Goal: Information Seeking & Learning: Compare options

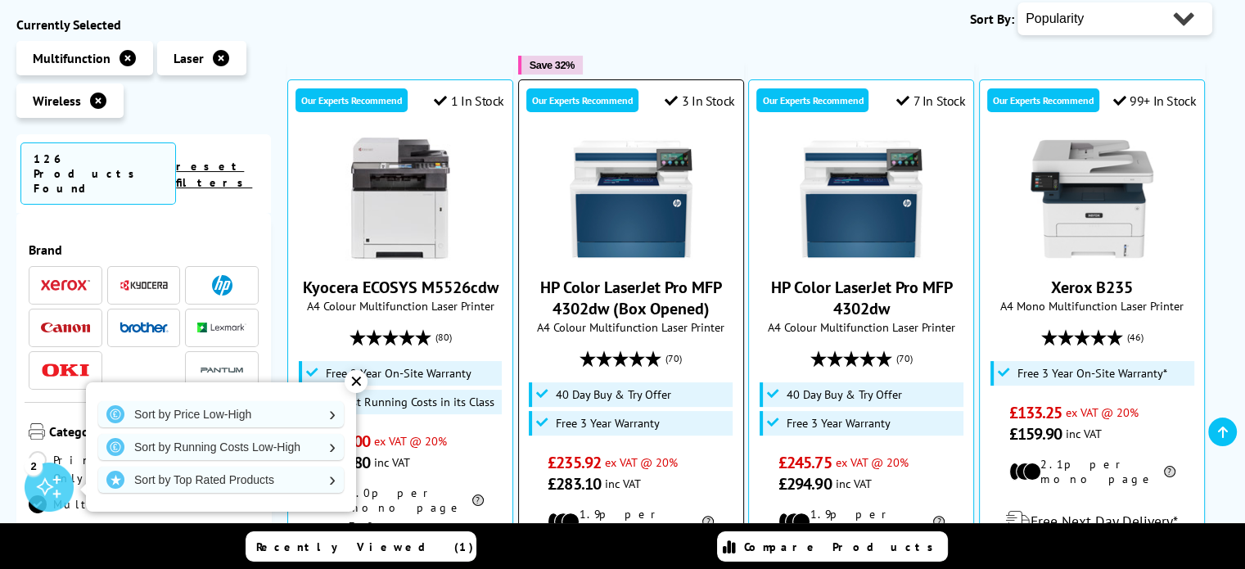
scroll to position [327, 0]
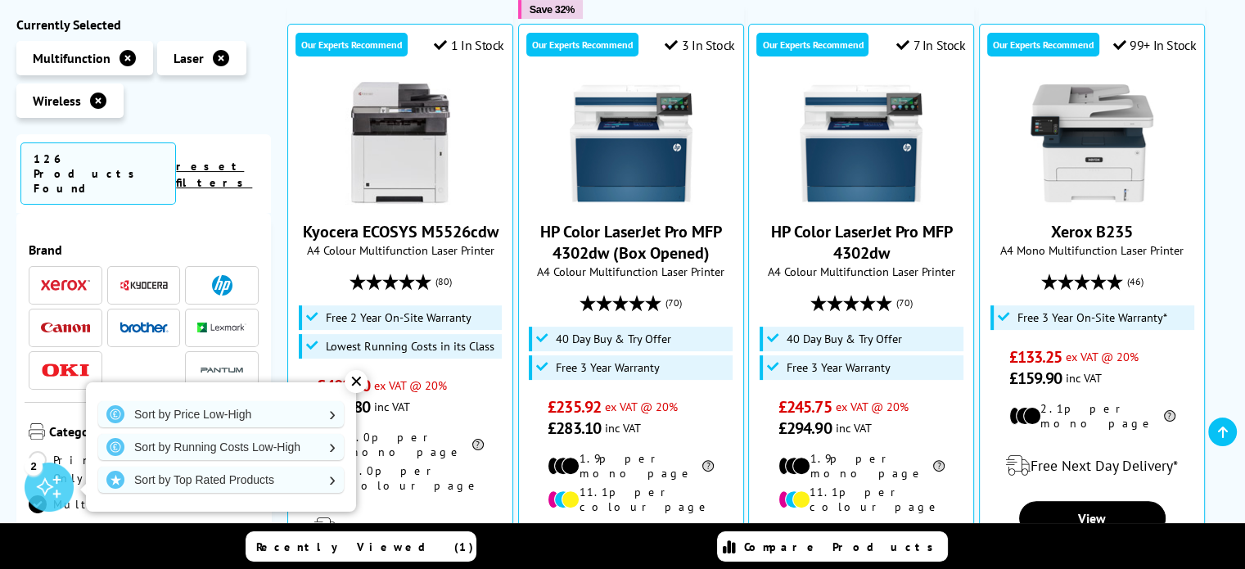
click at [187, 221] on div "Brand" at bounding box center [144, 312] width 238 height 182
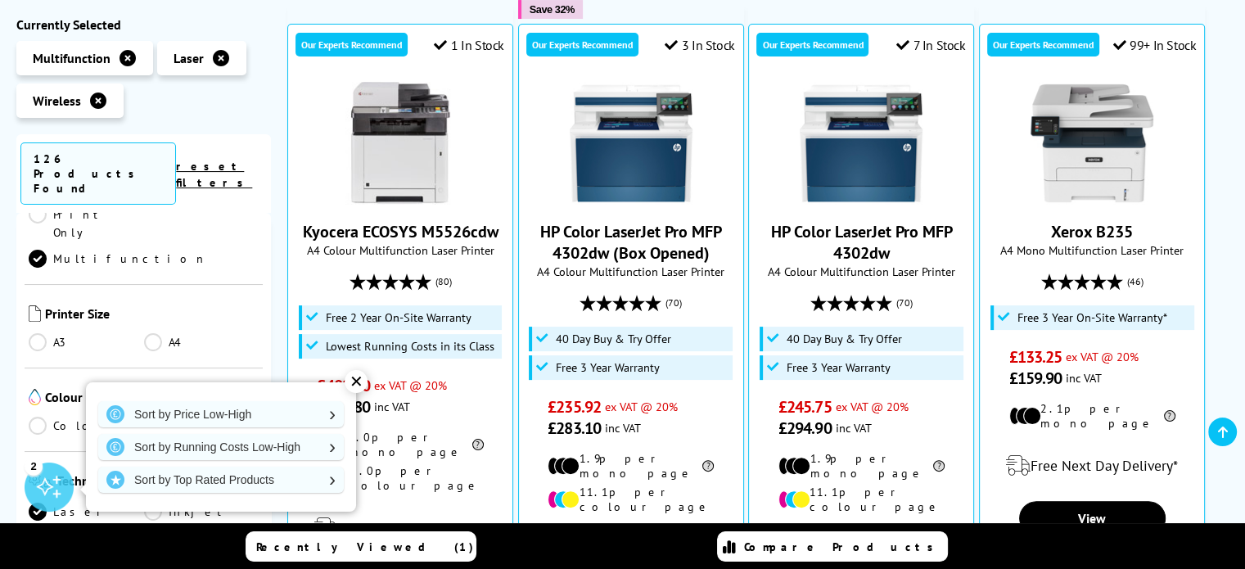
click at [65, 417] on link "Colour" at bounding box center [86, 426] width 115 height 18
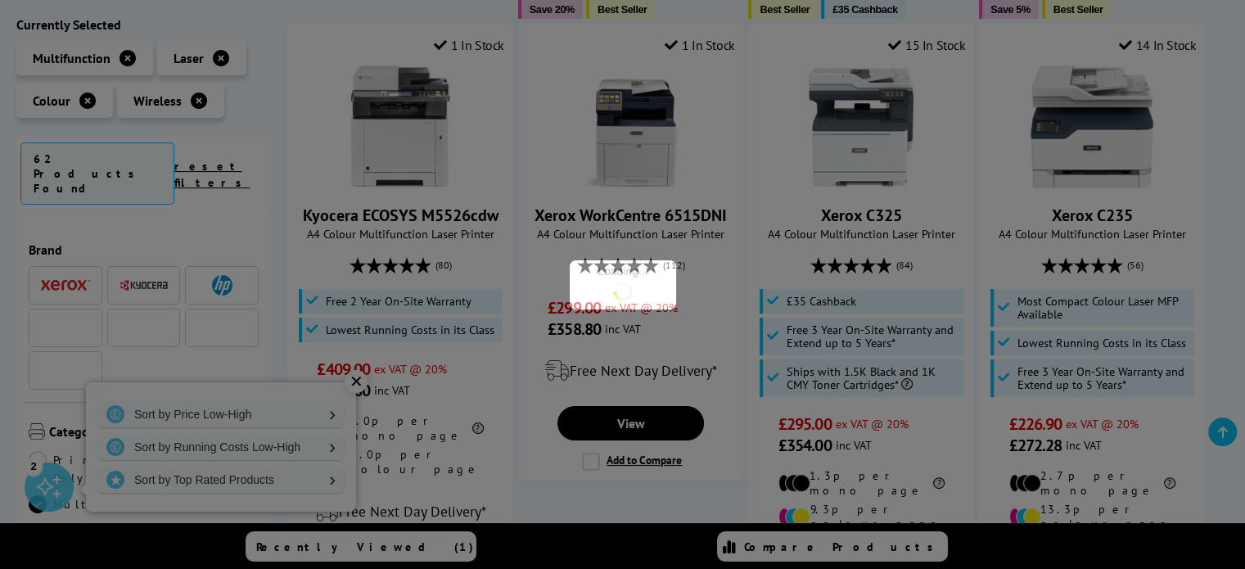
scroll to position [246, 0]
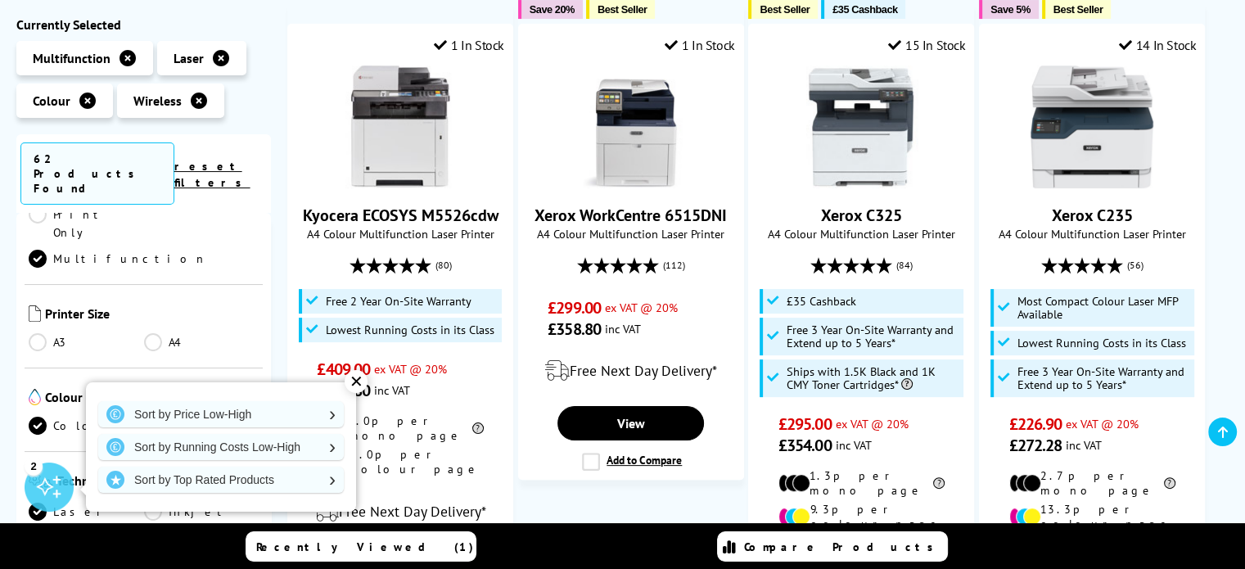
click at [155, 333] on link "A4" at bounding box center [201, 342] width 115 height 18
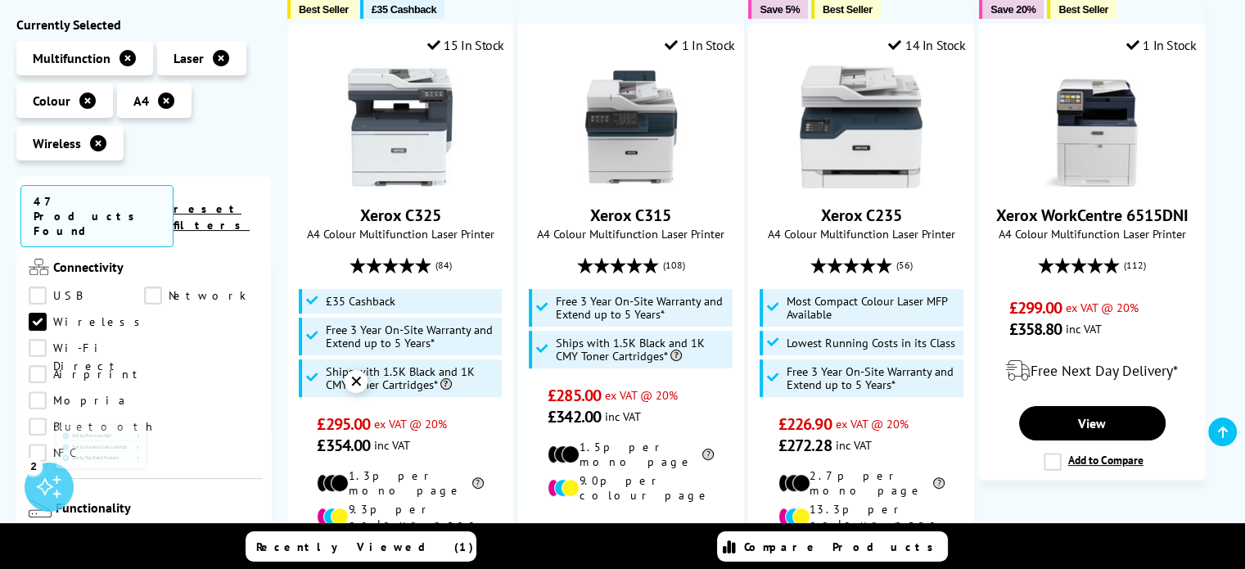
scroll to position [573, 0]
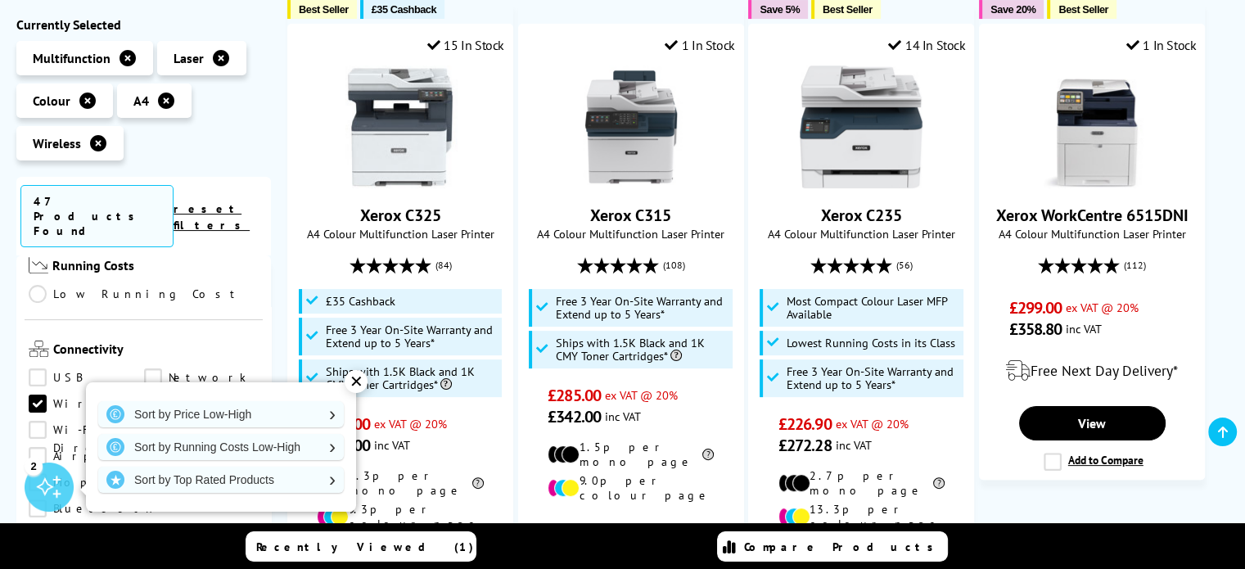
click at [65, 448] on link "Airprint" at bounding box center [87, 457] width 116 height 18
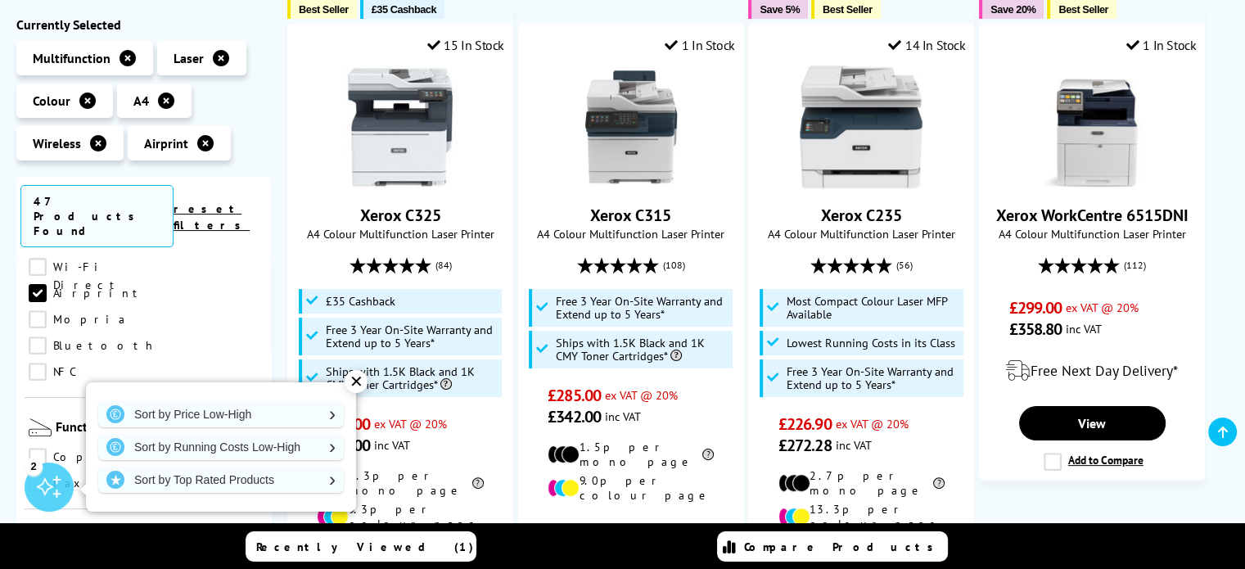
scroll to position [737, 0]
click at [65, 448] on link "Copy" at bounding box center [86, 457] width 115 height 18
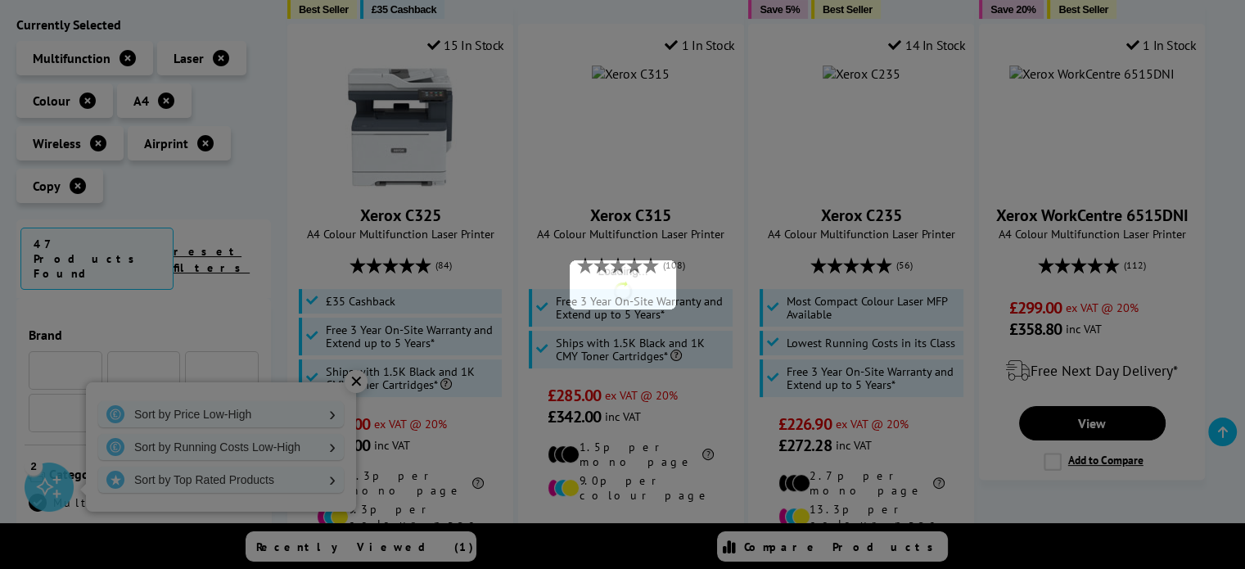
scroll to position [737, 0]
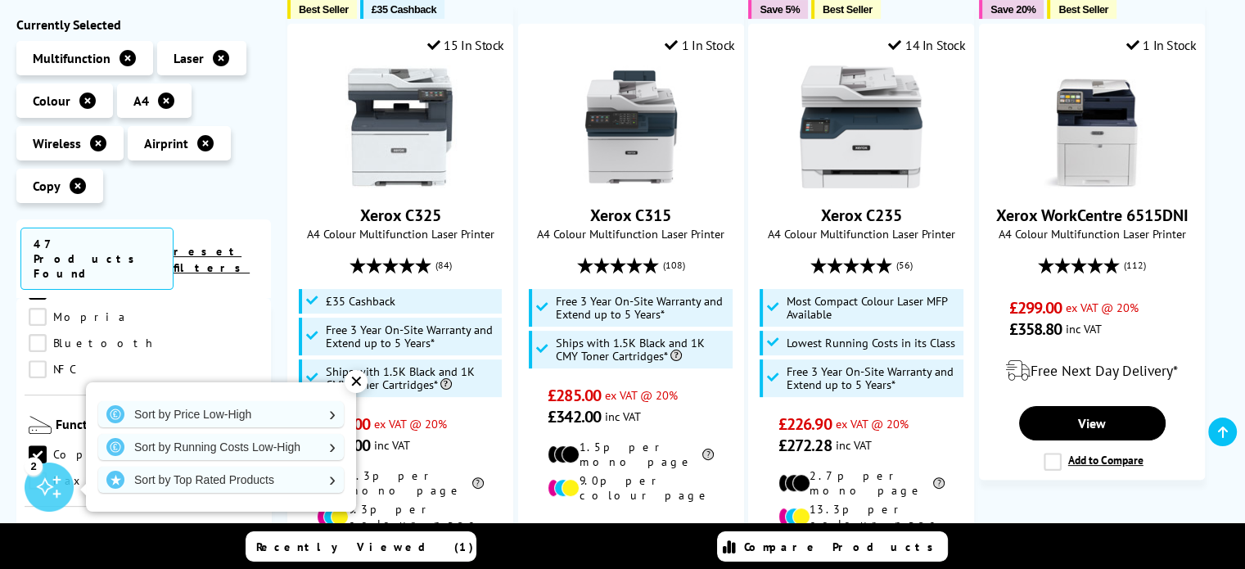
click at [146, 446] on link "Scan" at bounding box center [201, 455] width 115 height 18
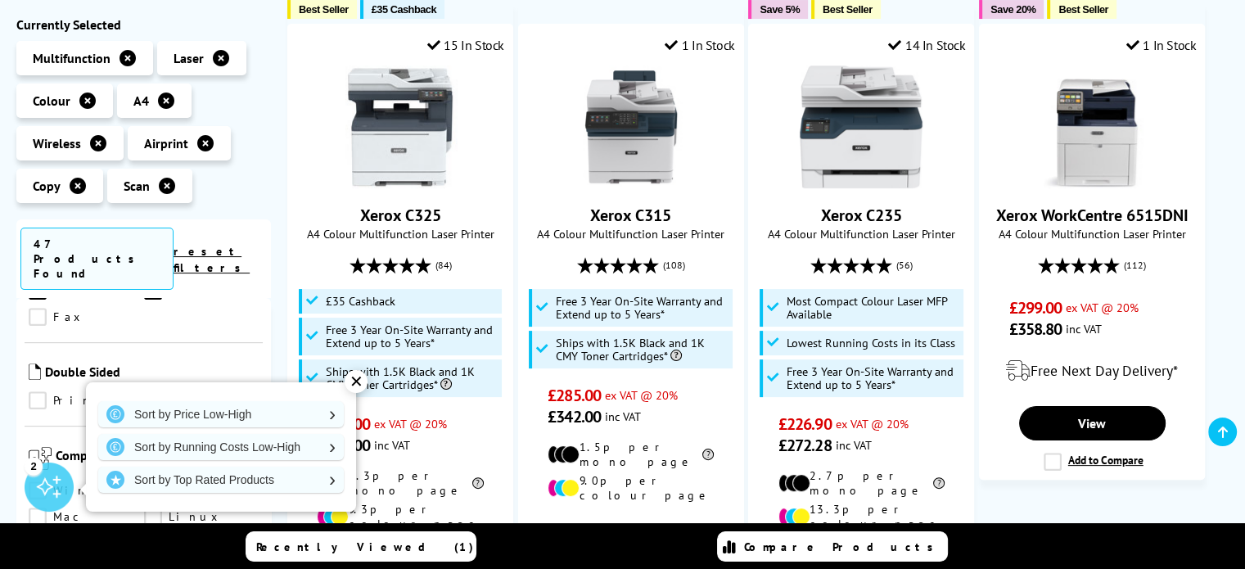
scroll to position [818, 0]
click at [49, 474] on link "Print" at bounding box center [86, 483] width 115 height 18
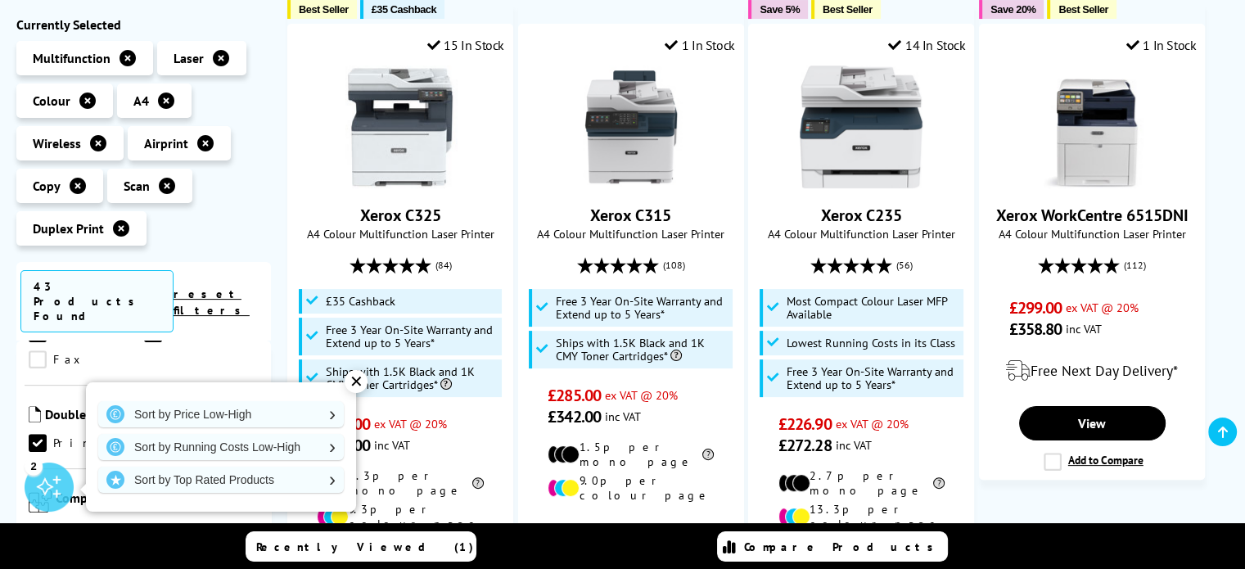
scroll to position [982, 0]
click at [89, 443] on link "Windows" at bounding box center [87, 452] width 117 height 18
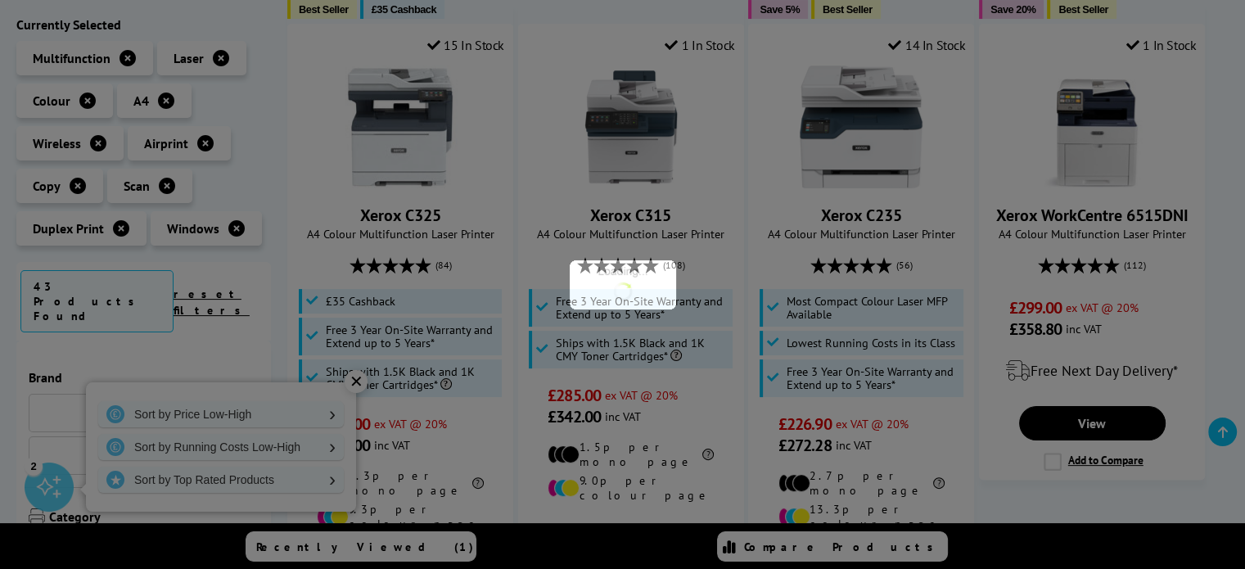
scroll to position [982, 0]
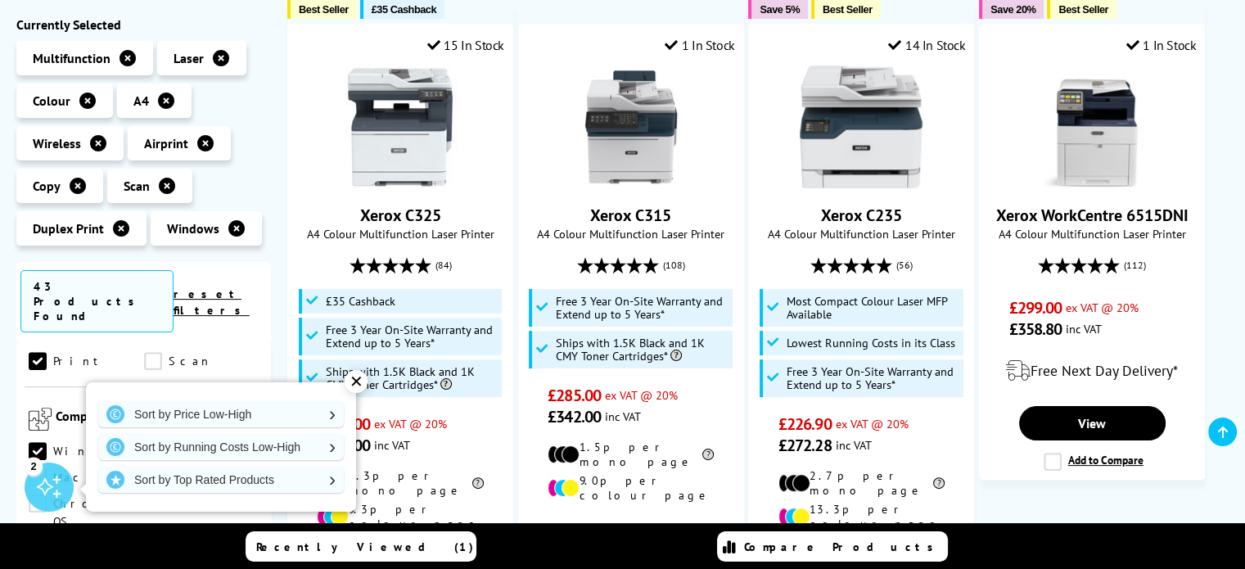
click at [144, 469] on link "Mac" at bounding box center [86, 478] width 115 height 18
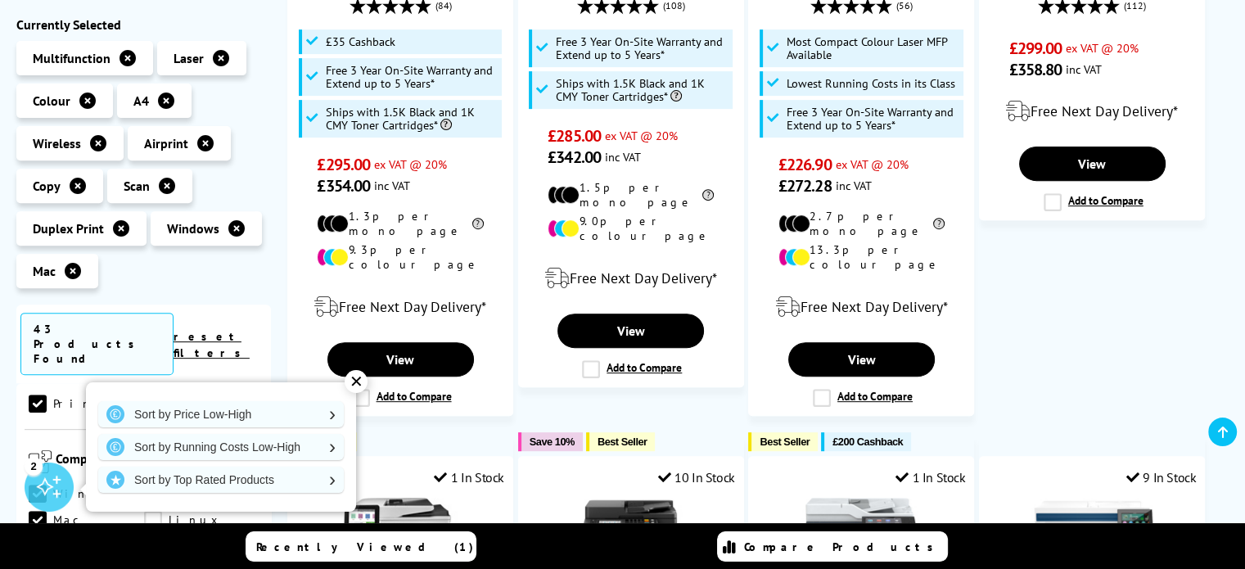
scroll to position [655, 0]
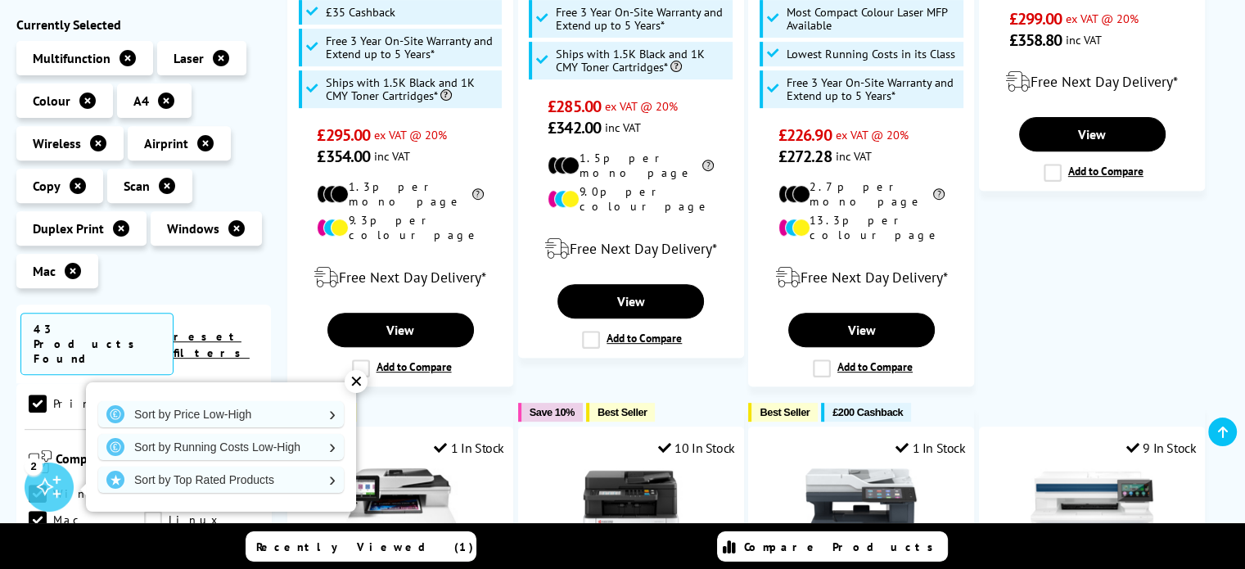
click at [356, 381] on div "✕" at bounding box center [356, 381] width 23 height 23
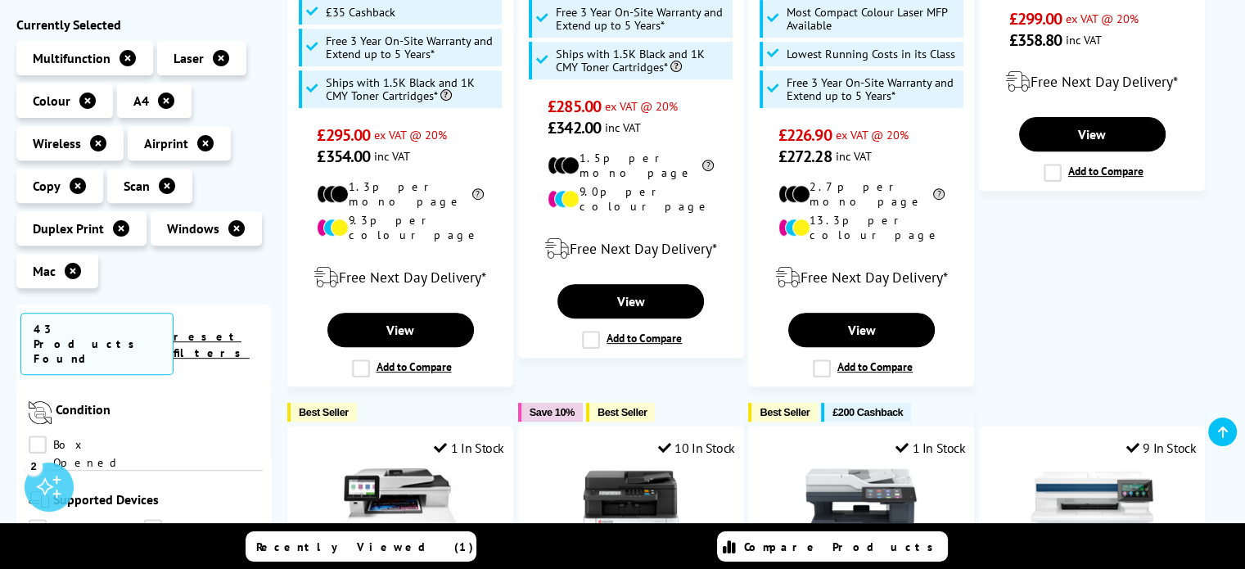
scroll to position [1146, 0]
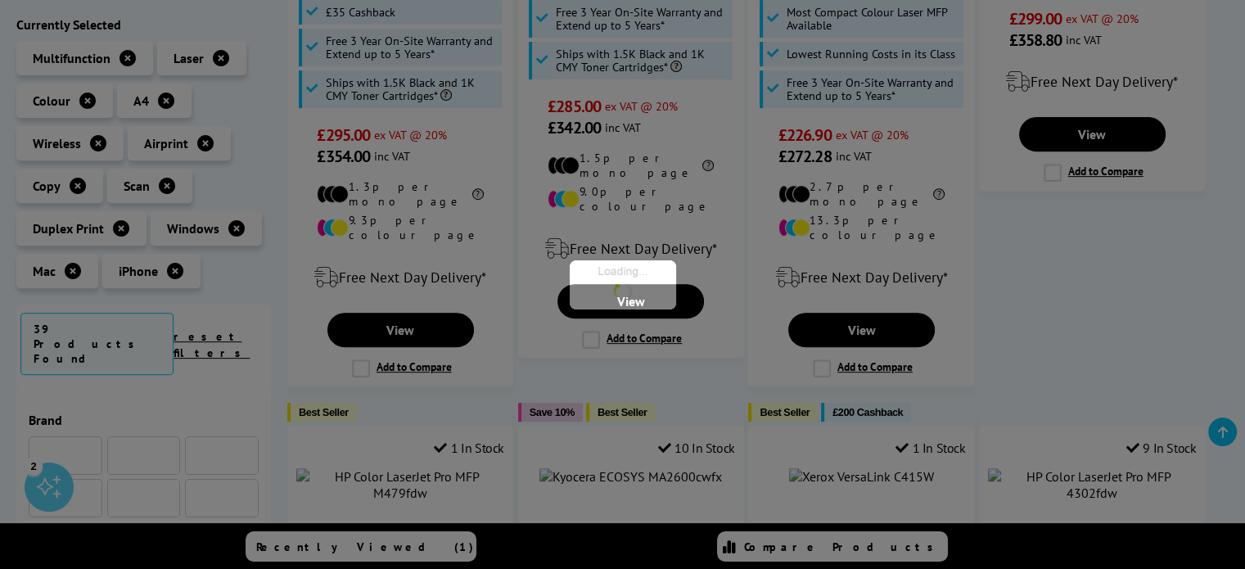
scroll to position [1146, 0]
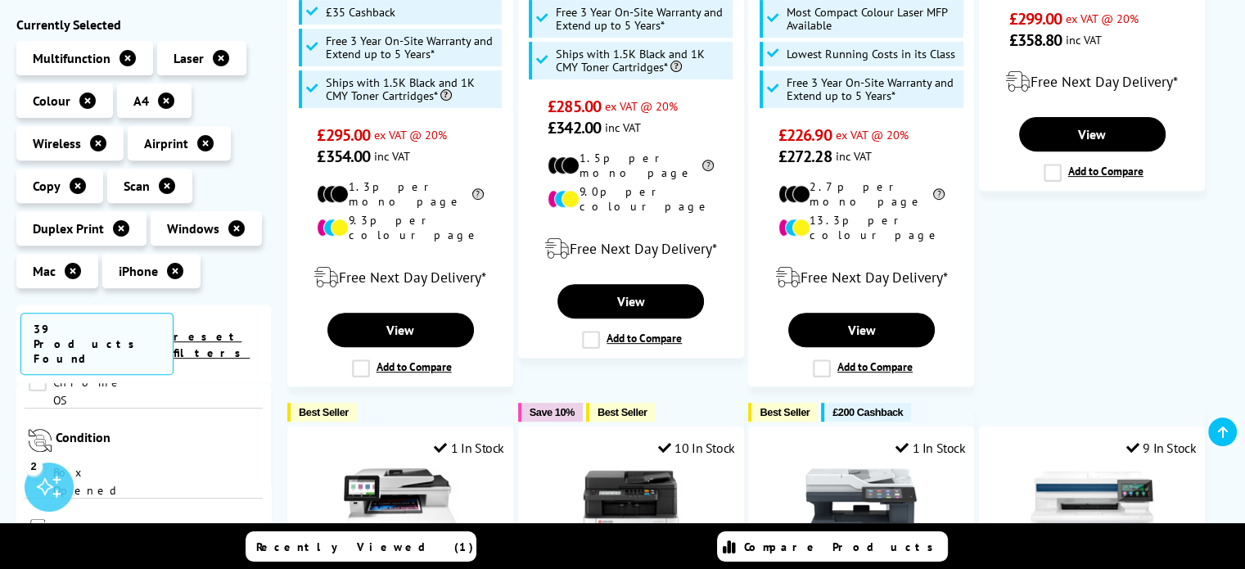
click at [147, 548] on link "Laptop" at bounding box center [201, 557] width 115 height 18
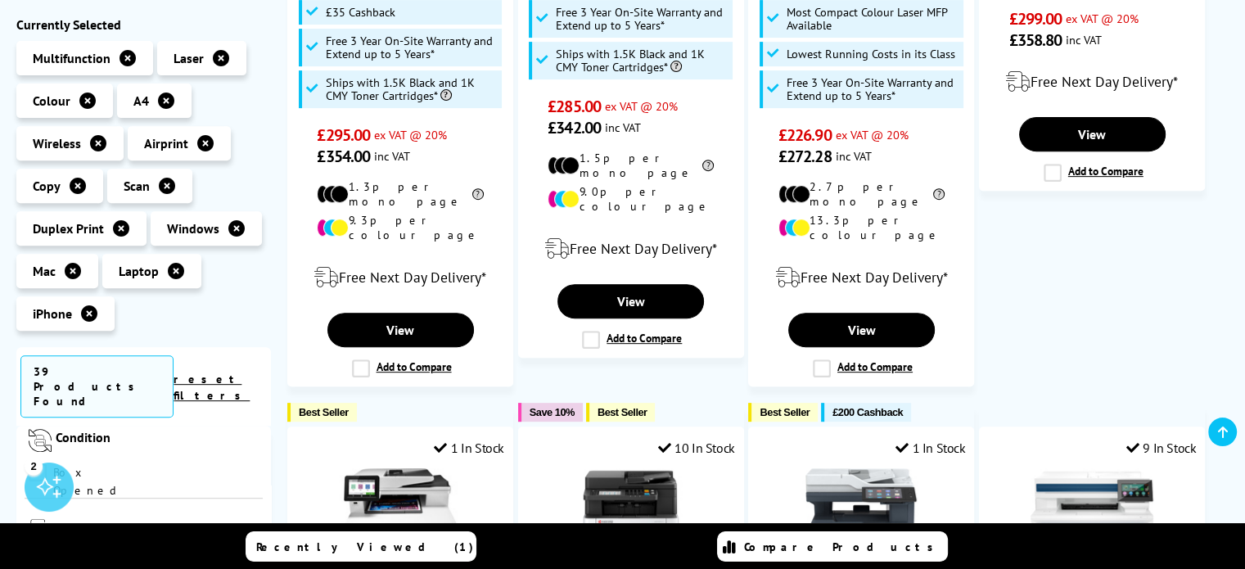
scroll to position [1228, 0]
click at [144, 561] on link "iPad" at bounding box center [201, 570] width 115 height 18
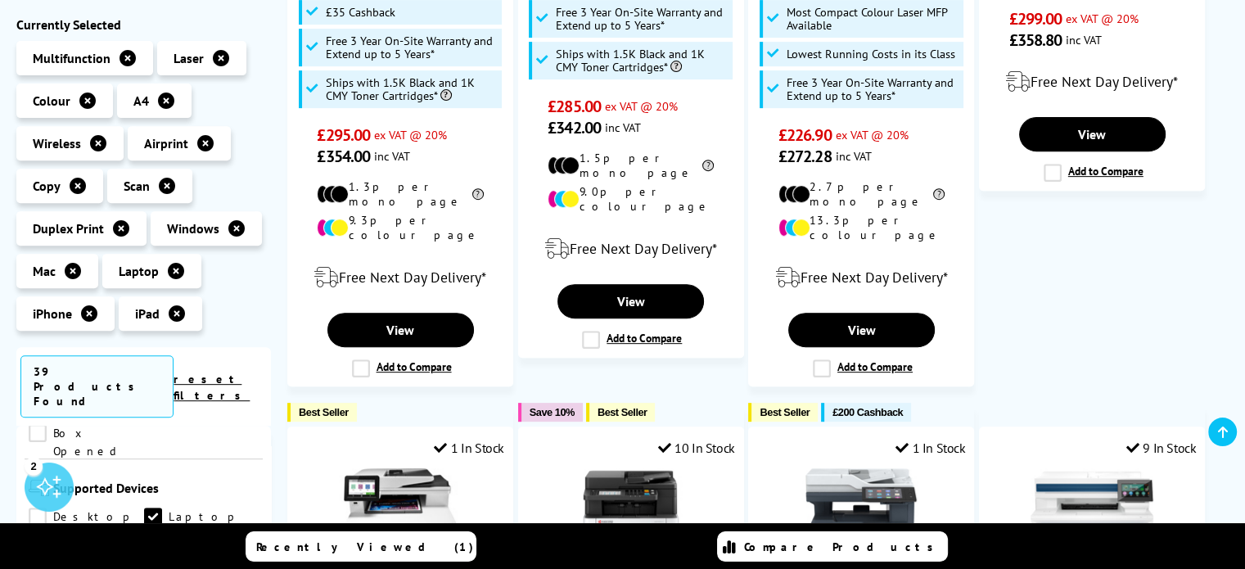
scroll to position [1146, 0]
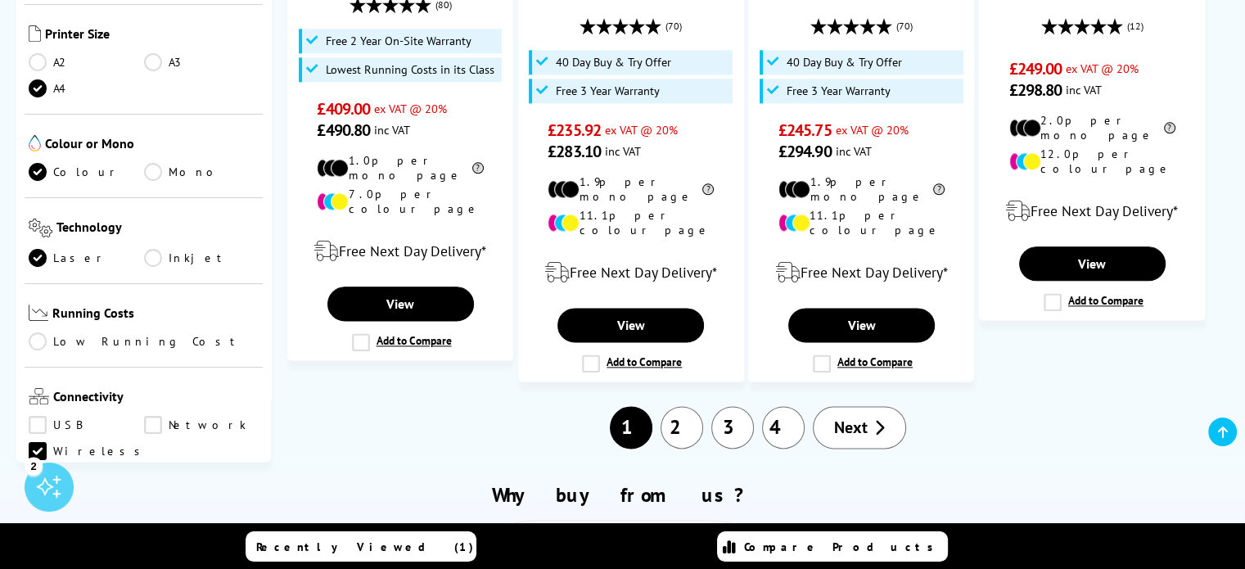
scroll to position [246, 0]
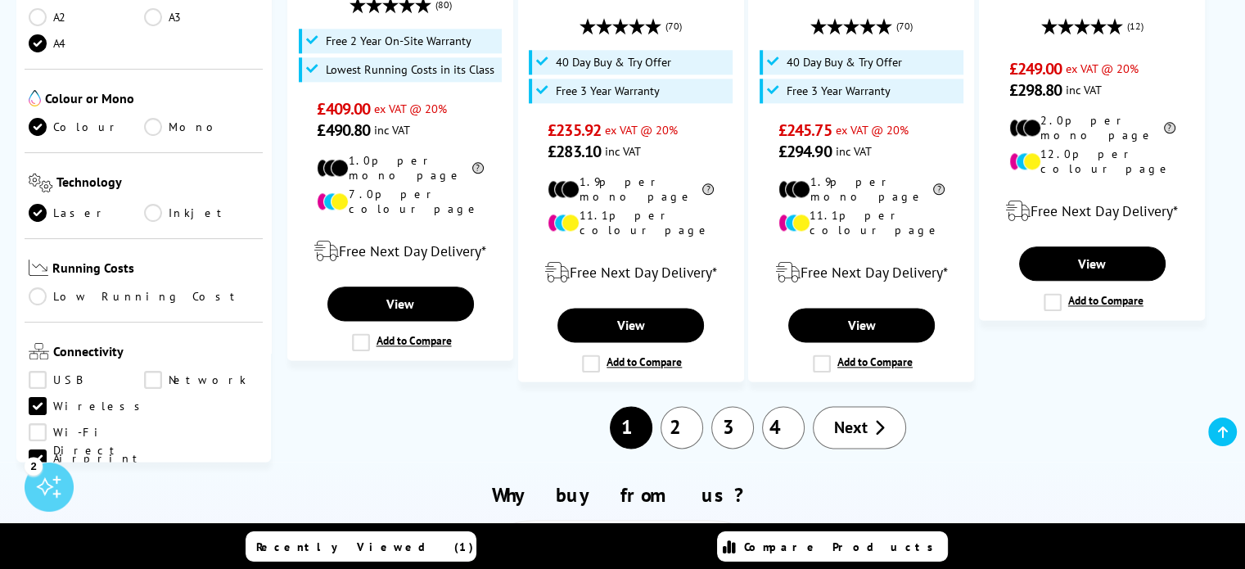
click at [112, 287] on link "Low Running Cost" at bounding box center [144, 296] width 230 height 18
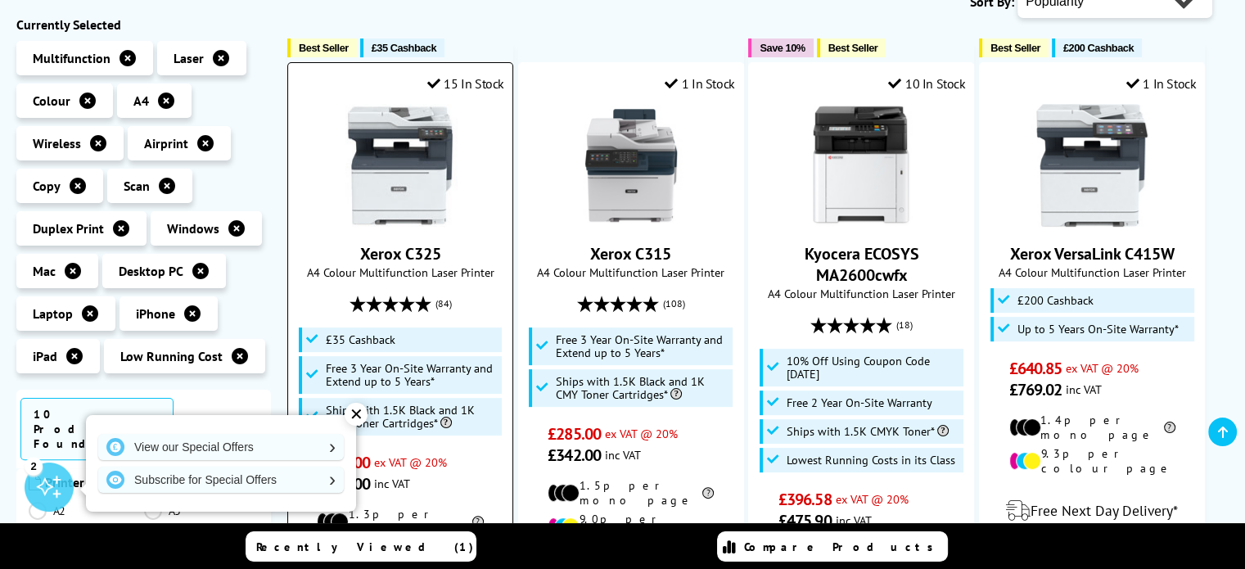
scroll to position [409, 0]
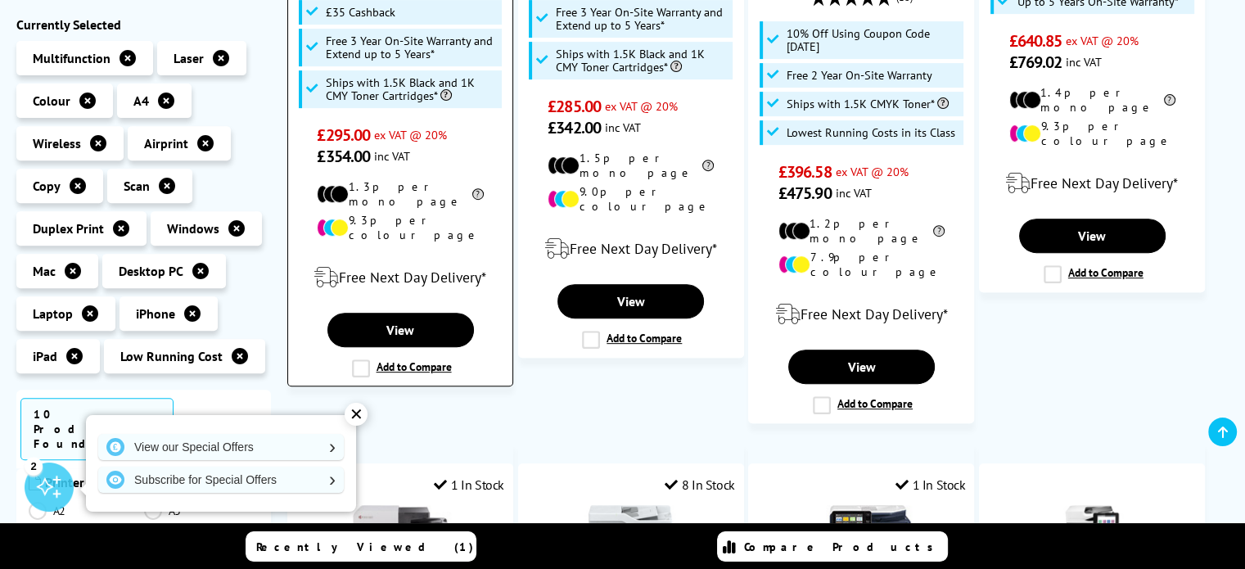
click at [363, 359] on label "Add to Compare" at bounding box center [402, 368] width 100 height 18
click at [0, 0] on input "Add to Compare" at bounding box center [0, 0] width 0 height 0
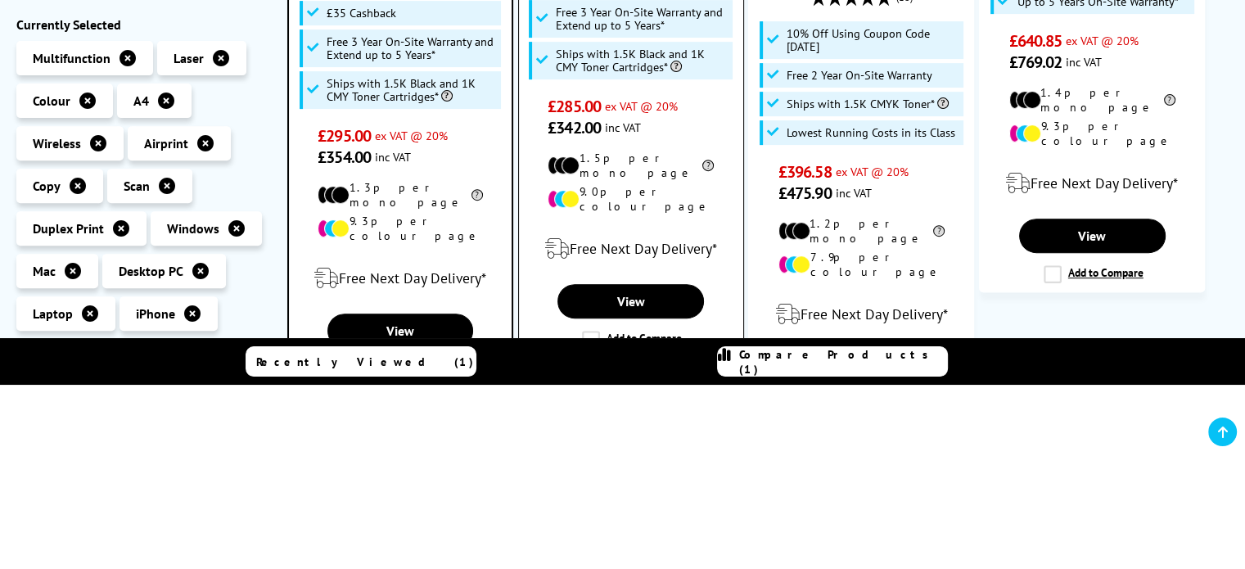
click at [586, 331] on label "Add to Compare" at bounding box center [632, 340] width 100 height 18
click at [0, 0] on input "Add to Compare" at bounding box center [0, 0] width 0 height 0
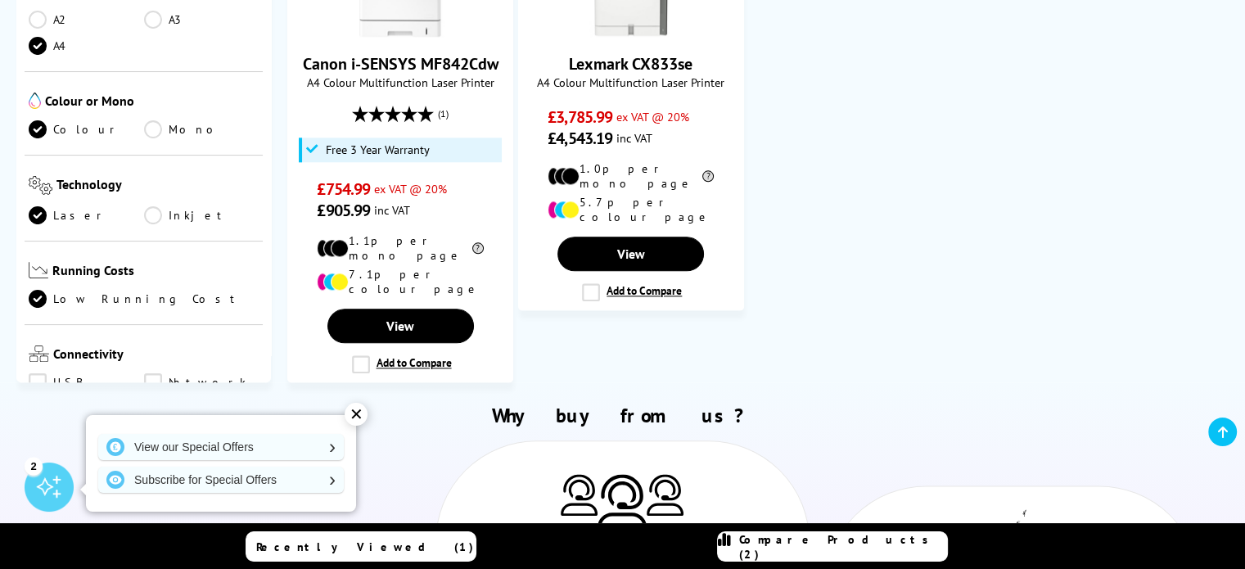
scroll to position [246, 0]
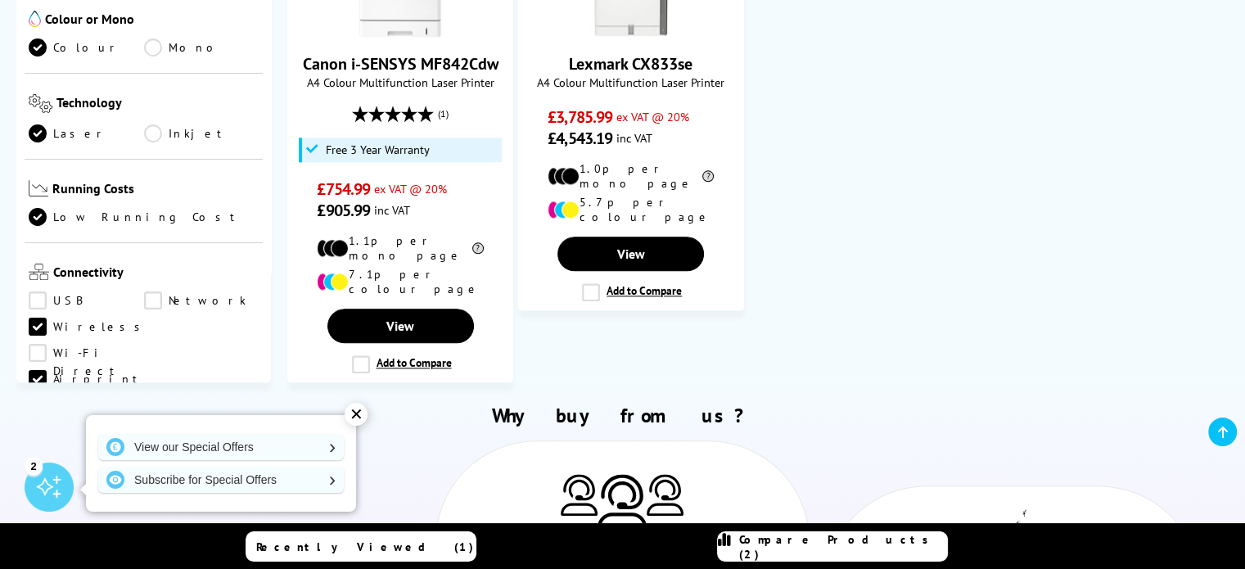
click at [115, 208] on link "Low Running Cost" at bounding box center [144, 217] width 230 height 18
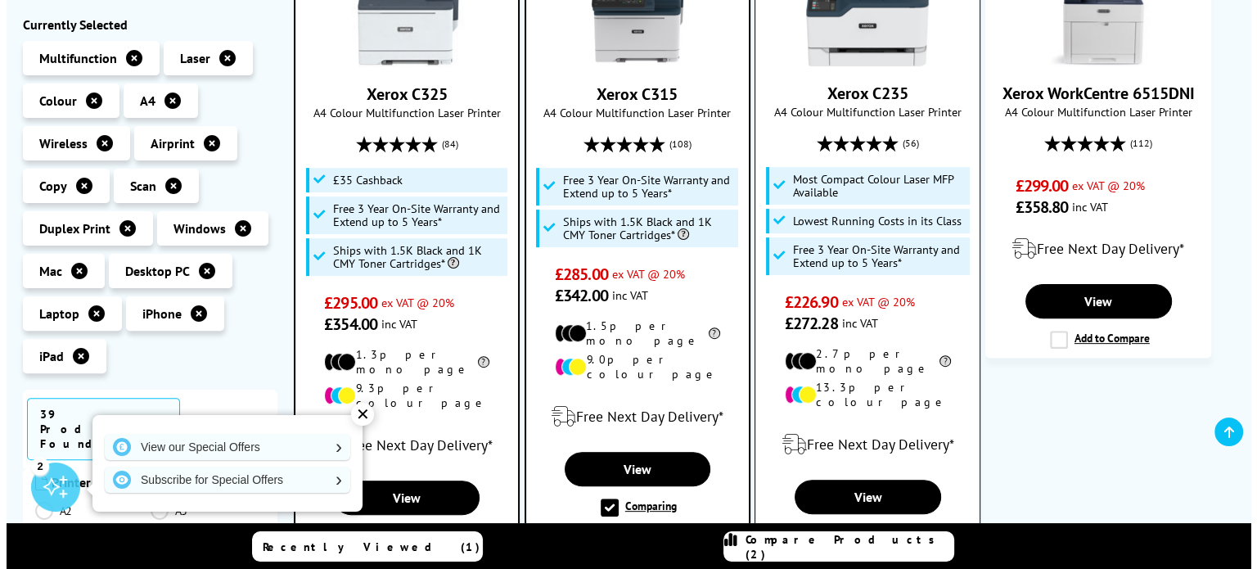
scroll to position [491, 0]
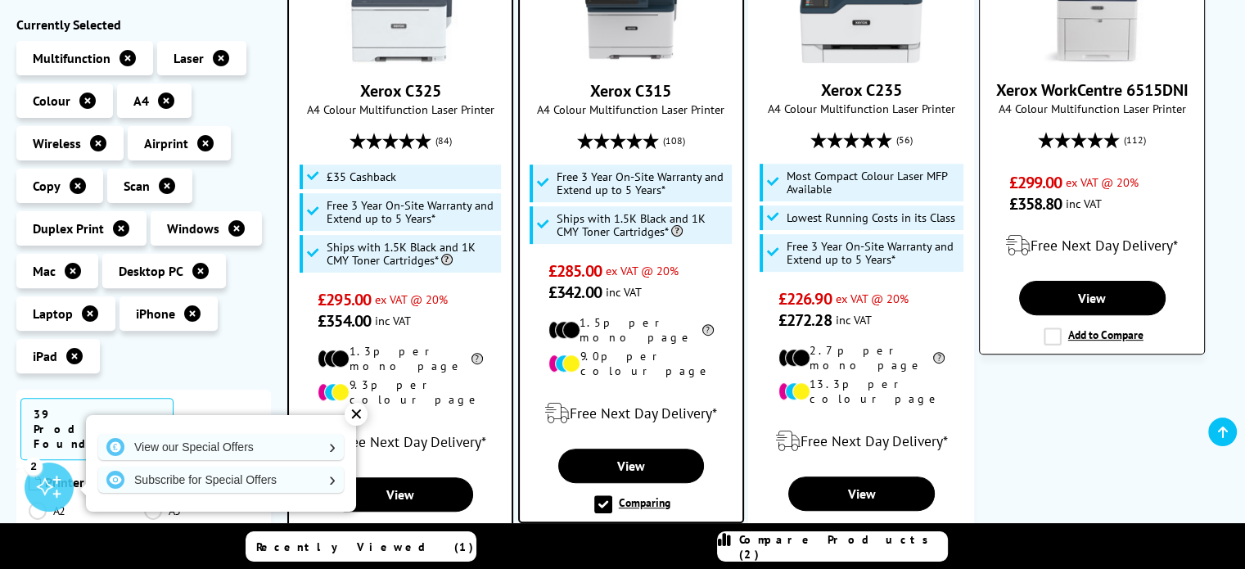
click at [1084, 327] on label "Add to Compare" at bounding box center [1093, 336] width 100 height 18
click at [0, 0] on input "Add to Compare" at bounding box center [0, 0] width 0 height 0
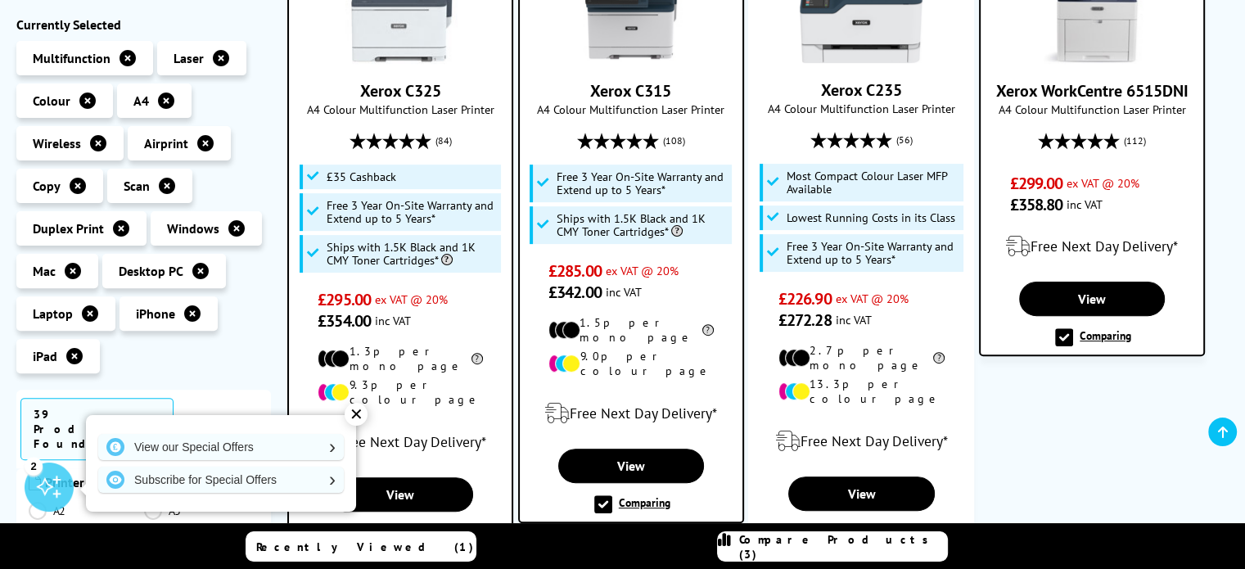
click at [859, 547] on span "Compare Products (3)" at bounding box center [843, 546] width 208 height 29
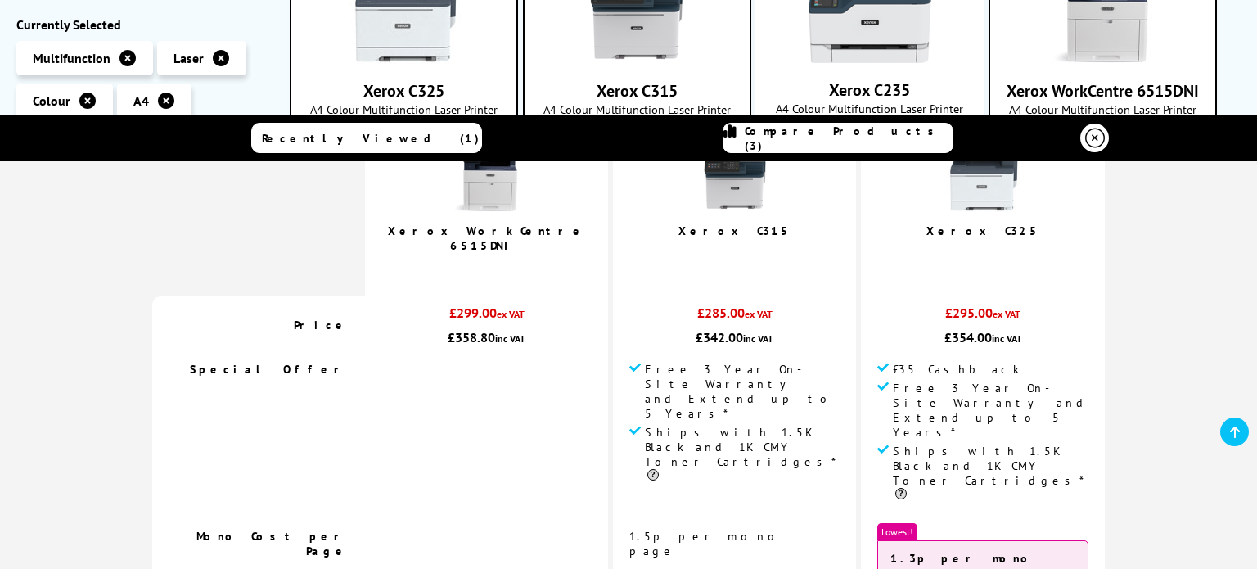
scroll to position [164, 0]
